Goal: Information Seeking & Learning: Learn about a topic

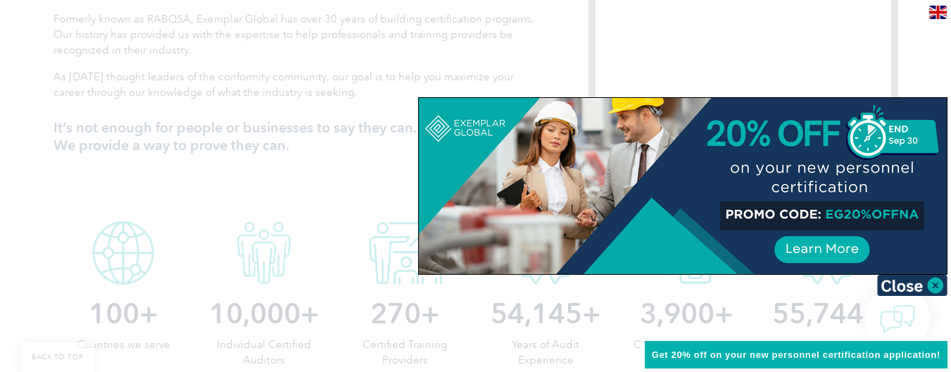
scroll to position [563, 0]
click at [939, 281] on img at bounding box center [912, 284] width 70 height 21
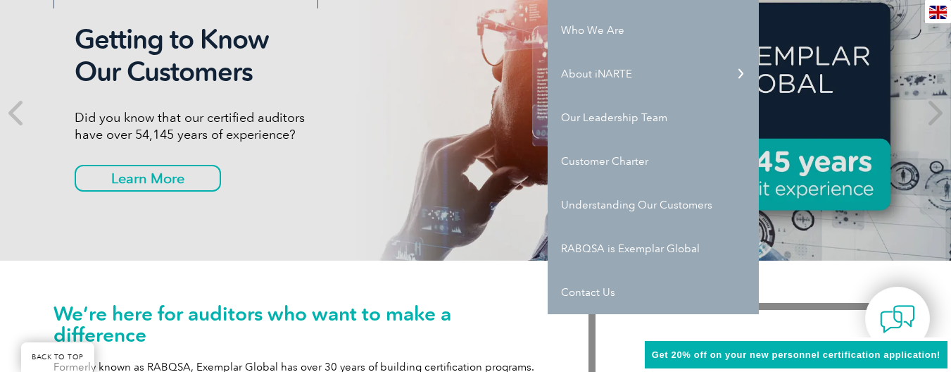
scroll to position [0, 0]
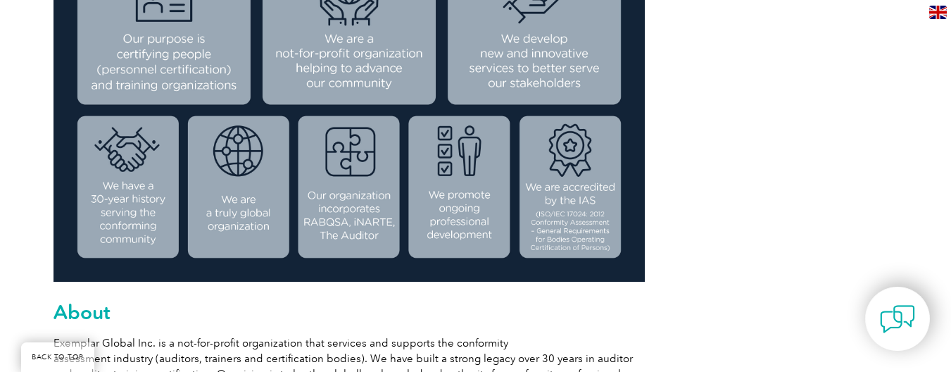
scroll to position [703, 0]
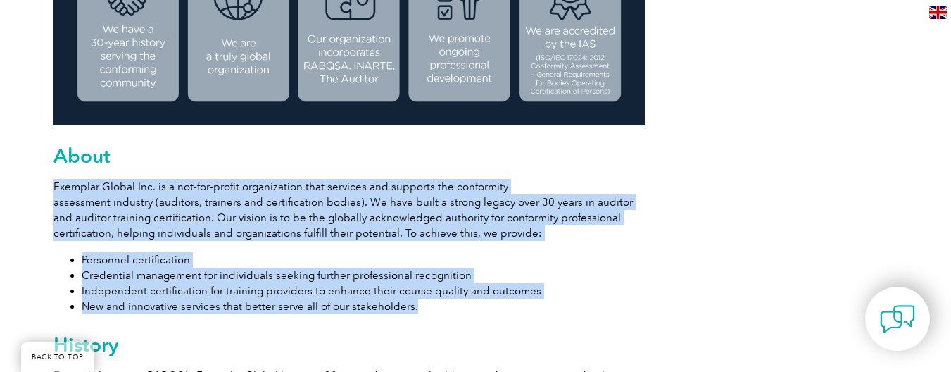
drag, startPoint x: 54, startPoint y: 183, endPoint x: 502, endPoint y: 306, distance: 464.2
copy div "Exemplar Global Inc. is a not-for-profit organization that services and support…"
